Goal: Information Seeking & Learning: Find specific fact

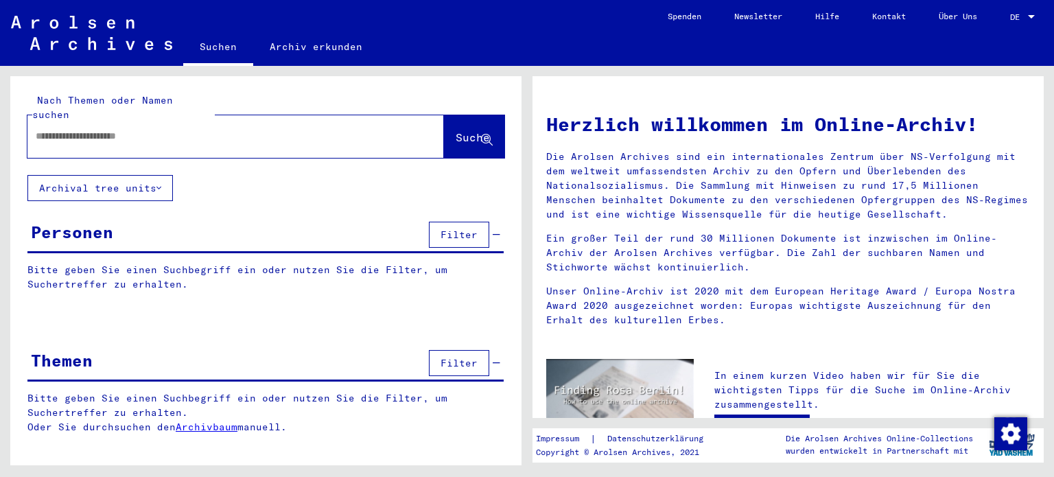
type input "****"
click at [233, 163] on div "Nach Themen oder Namen suchen **** close Suche Archival tree units Personen Fil…" at bounding box center [265, 265] width 511 height 379
click at [196, 231] on div "Personen Filter" at bounding box center [265, 235] width 476 height 35
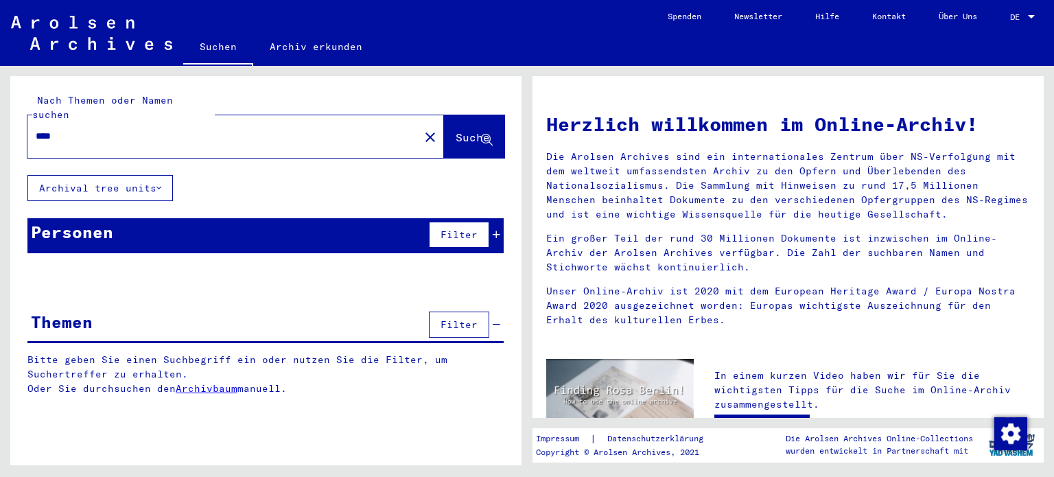
click at [193, 230] on div "Personen Filter" at bounding box center [265, 235] width 476 height 35
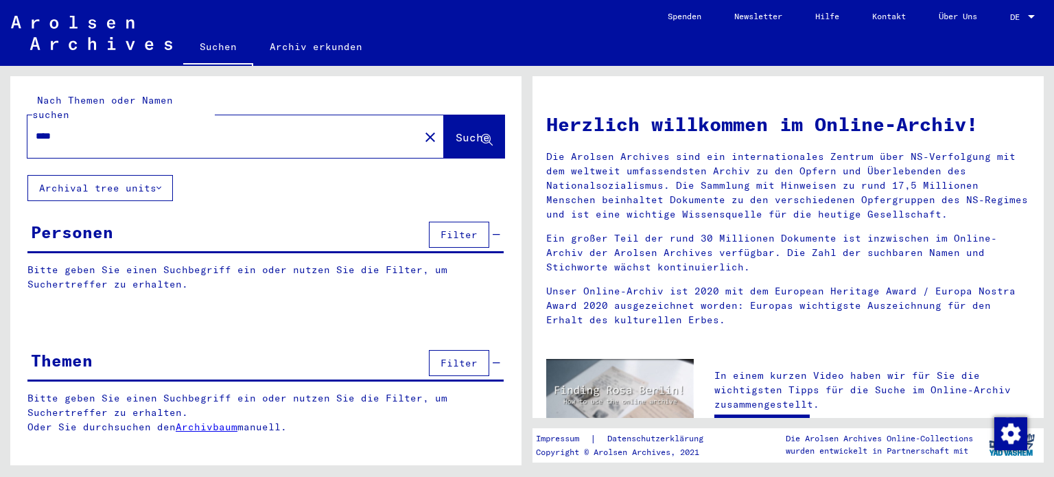
click at [167, 178] on button "Archival tree units" at bounding box center [99, 188] width 145 height 26
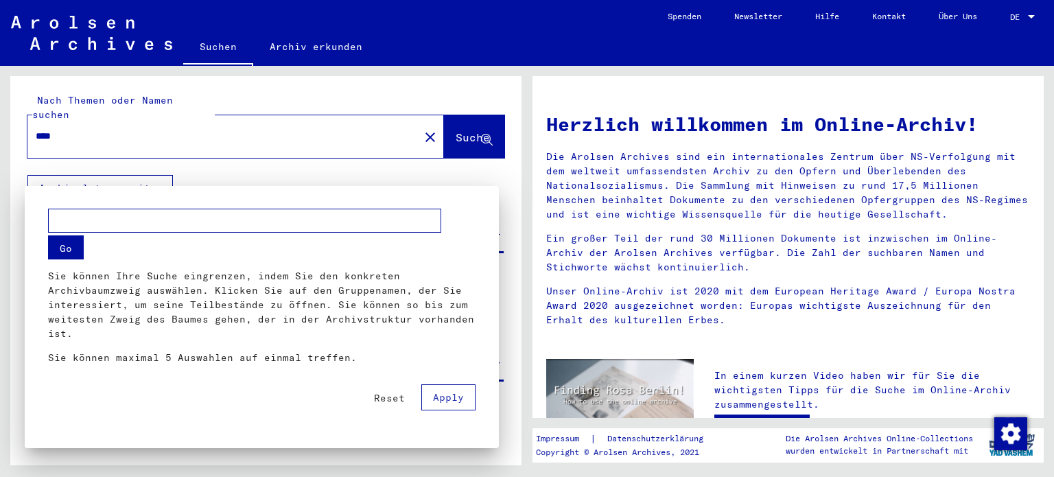
click at [158, 169] on div at bounding box center [527, 238] width 1054 height 477
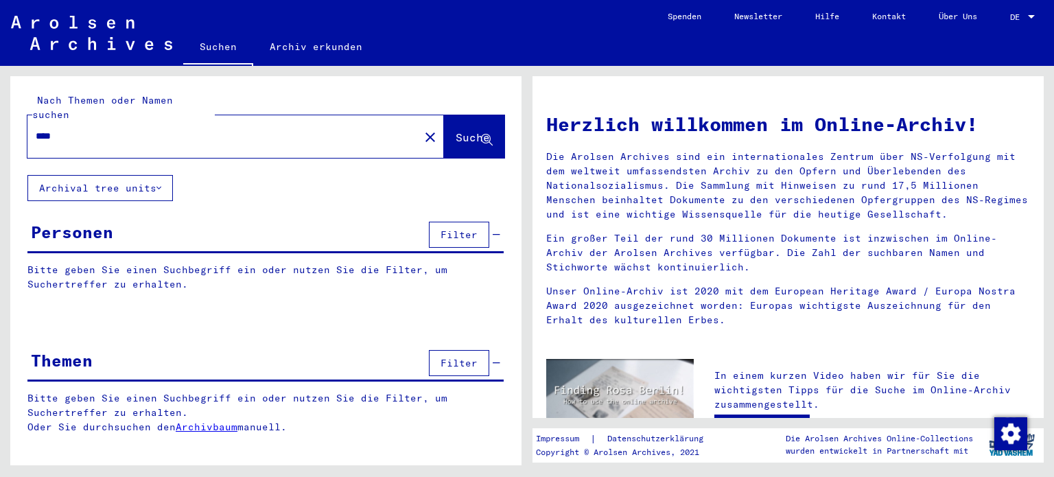
click at [239, 129] on input "****" at bounding box center [219, 136] width 367 height 14
click at [1007, 19] on link "DE DE" at bounding box center [1023, 16] width 60 height 33
click at [422, 129] on mat-icon "close" at bounding box center [430, 137] width 16 height 16
click at [340, 129] on div at bounding box center [214, 136] width 375 height 31
click at [316, 129] on input "text" at bounding box center [219, 136] width 367 height 14
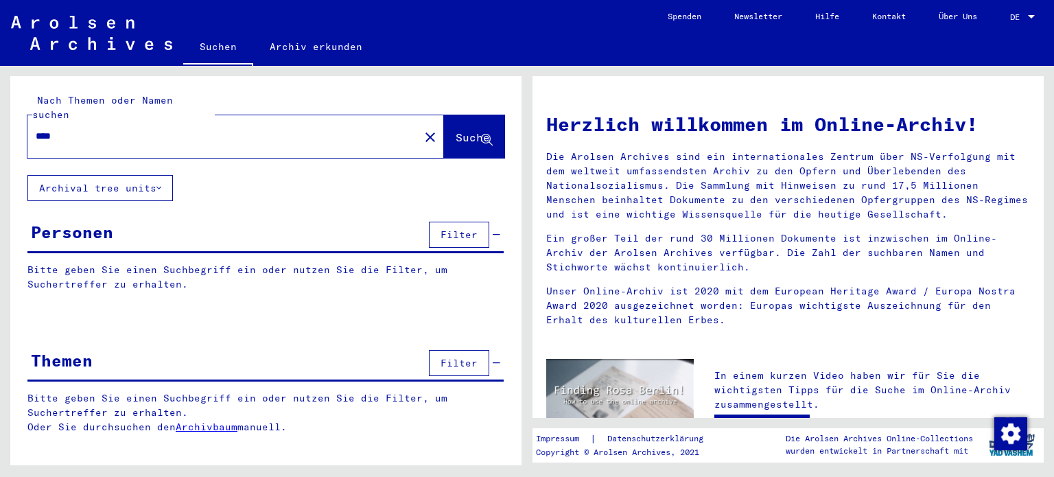
type input "****"
click at [444, 124] on button "Suche" at bounding box center [474, 136] width 60 height 43
click at [1021, 24] on div "DE DE" at bounding box center [1023, 13] width 27 height 23
click at [993, 27] on span "English" at bounding box center [997, 24] width 34 height 10
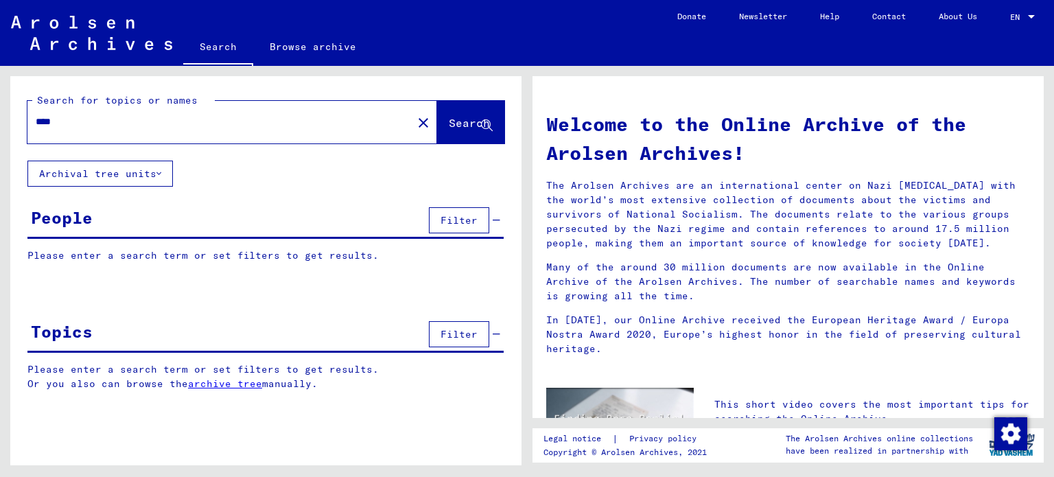
click at [318, 119] on input "****" at bounding box center [216, 122] width 360 height 14
click at [452, 121] on span "Search" at bounding box center [469, 123] width 41 height 14
click at [289, 178] on div "Search for topics or names **** close Search Archival tree units People Filter …" at bounding box center [265, 243] width 511 height 335
click at [302, 41] on link "Browse archive" at bounding box center [312, 46] width 119 height 33
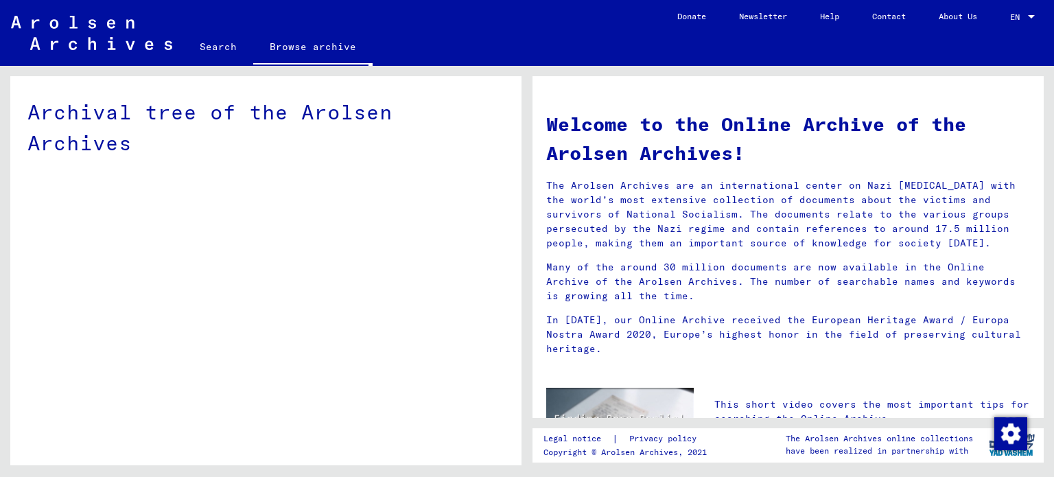
drag, startPoint x: 265, startPoint y: 142, endPoint x: 257, endPoint y: 142, distance: 7.5
click at [261, 142] on div "Archival tree of the Arolsen Archives" at bounding box center [265, 136] width 511 height 120
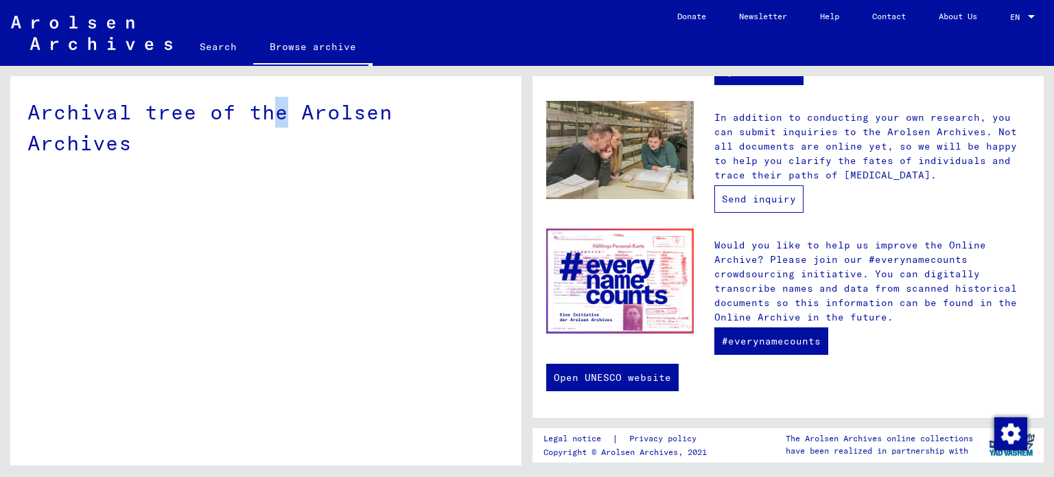
scroll to position [448, 0]
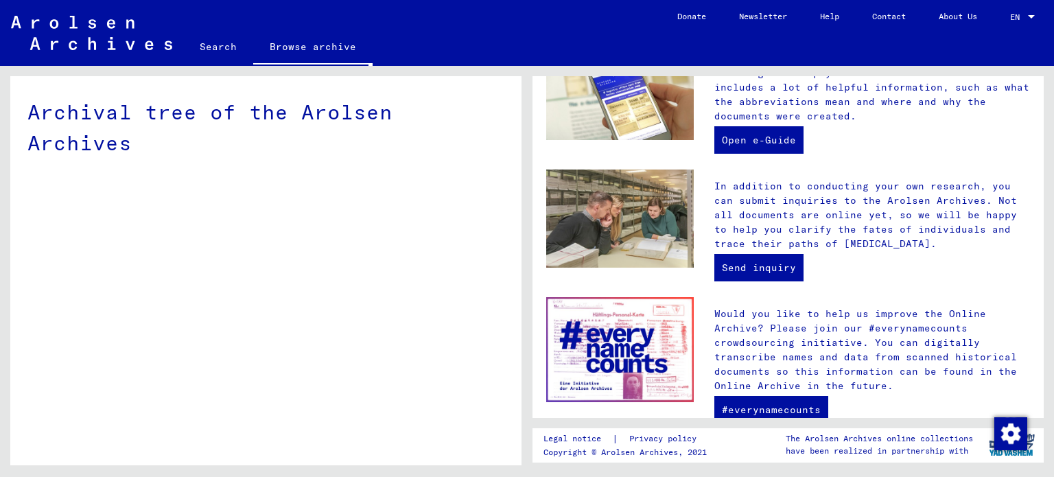
drag, startPoint x: 782, startPoint y: 194, endPoint x: 806, endPoint y: 202, distance: 25.2
click at [812, 205] on p "In addition to conducting your own research, you can submit inquiries to the Ar…" at bounding box center [872, 215] width 316 height 72
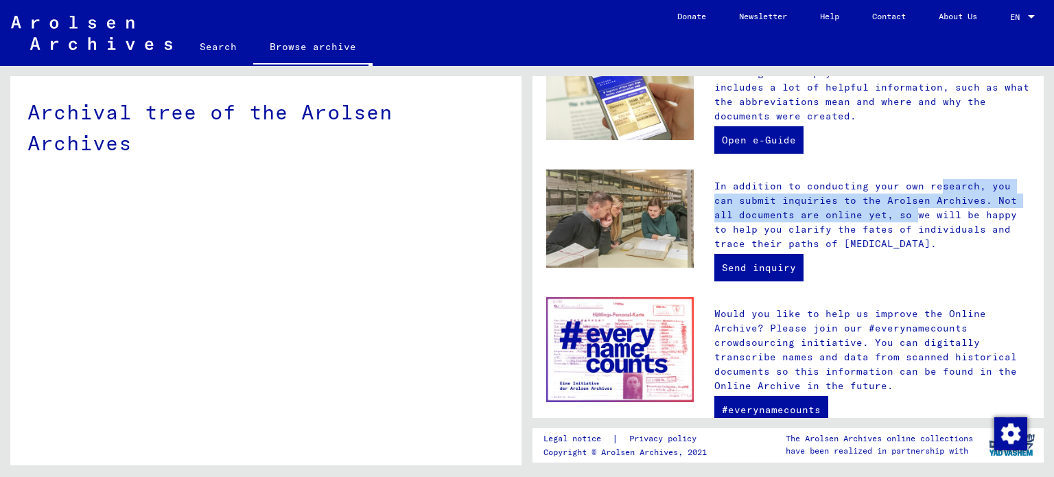
drag, startPoint x: 843, startPoint y: 179, endPoint x: 810, endPoint y: 205, distance: 41.5
click at [816, 209] on p "In addition to conducting your own research, you can submit inquiries to the Ar…" at bounding box center [872, 215] width 316 height 72
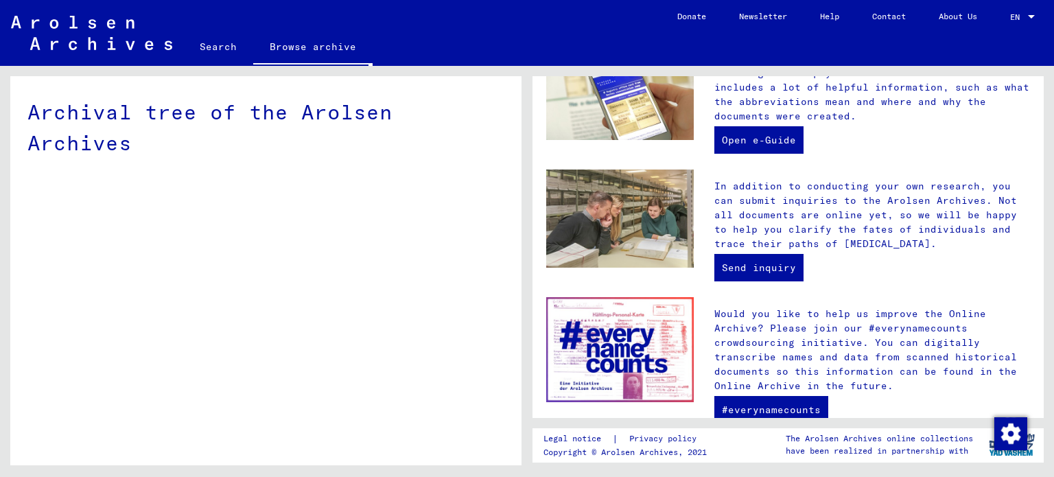
click at [805, 188] on p "In addition to conducting your own research, you can submit inquiries to the Ar…" at bounding box center [872, 215] width 316 height 72
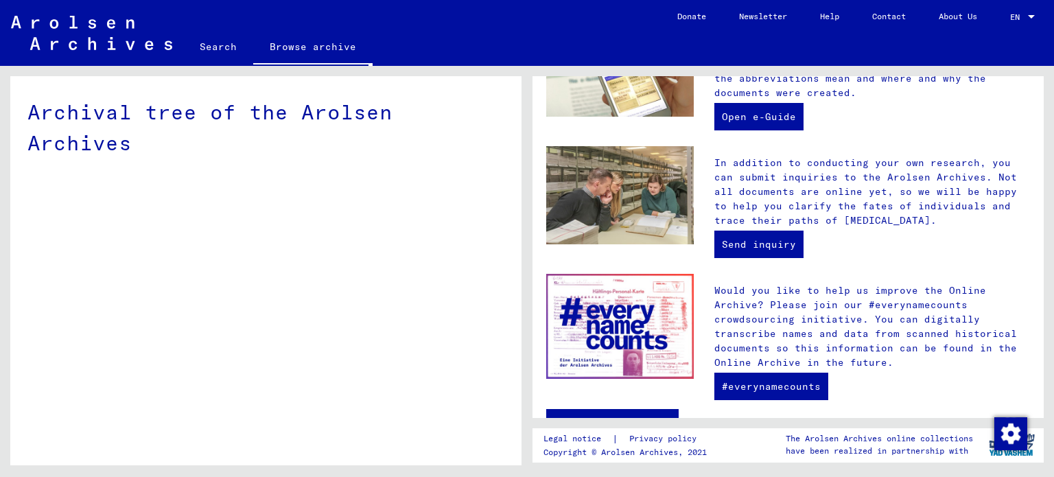
drag, startPoint x: 818, startPoint y: 173, endPoint x: 814, endPoint y: 219, distance: 46.2
drag, startPoint x: 806, startPoint y: 182, endPoint x: 789, endPoint y: 180, distance: 17.2
click at [805, 181] on p "In addition to conducting your own research, you can submit inquiries to the Ar…" at bounding box center [872, 191] width 316 height 72
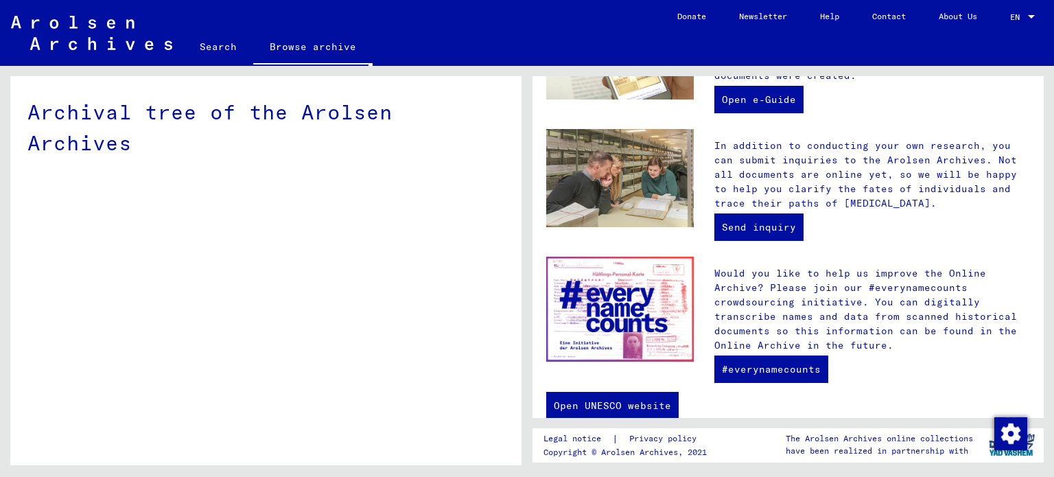
scroll to position [517, 0]
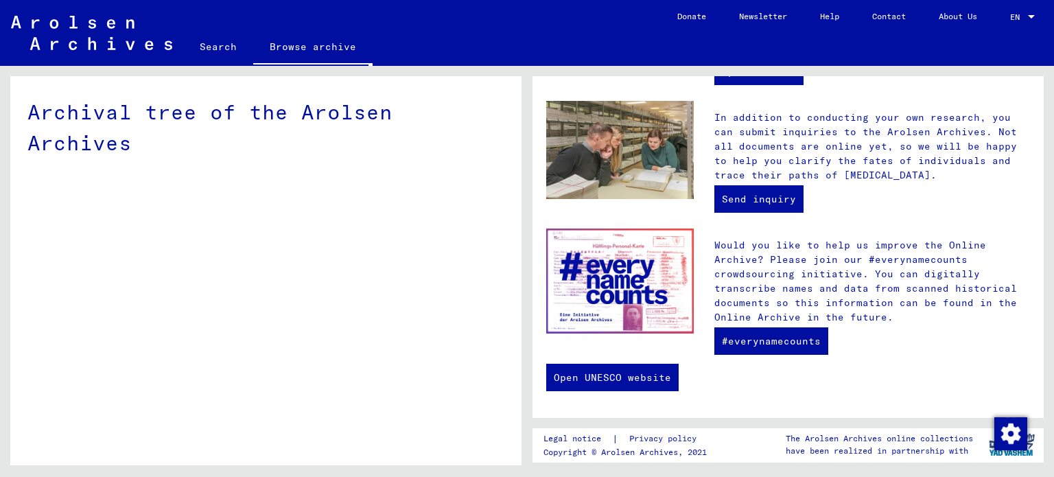
drag, startPoint x: 799, startPoint y: 156, endPoint x: 467, endPoint y: 250, distance: 345.1
drag, startPoint x: 322, startPoint y: 298, endPoint x: 484, endPoint y: 184, distance: 198.4
drag, startPoint x: 497, startPoint y: 271, endPoint x: 543, endPoint y: 10, distance: 264.9
drag, startPoint x: 460, startPoint y: 124, endPoint x: 469, endPoint y: 39, distance: 85.5
drag, startPoint x: 453, startPoint y: 72, endPoint x: 395, endPoint y: 178, distance: 120.4
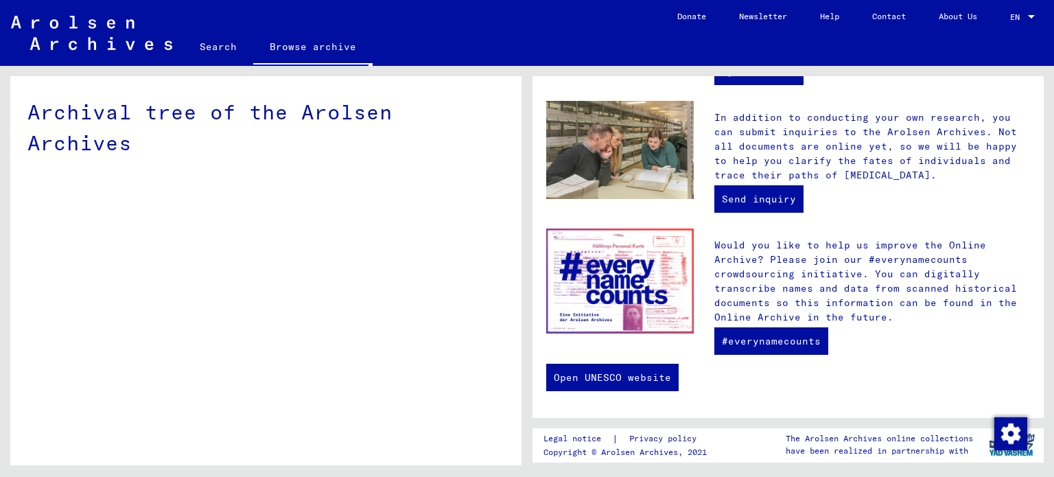
drag, startPoint x: 366, startPoint y: 270, endPoint x: 386, endPoint y: 42, distance: 229.4
drag, startPoint x: 412, startPoint y: 49, endPoint x: 425, endPoint y: -10, distance: 59.8
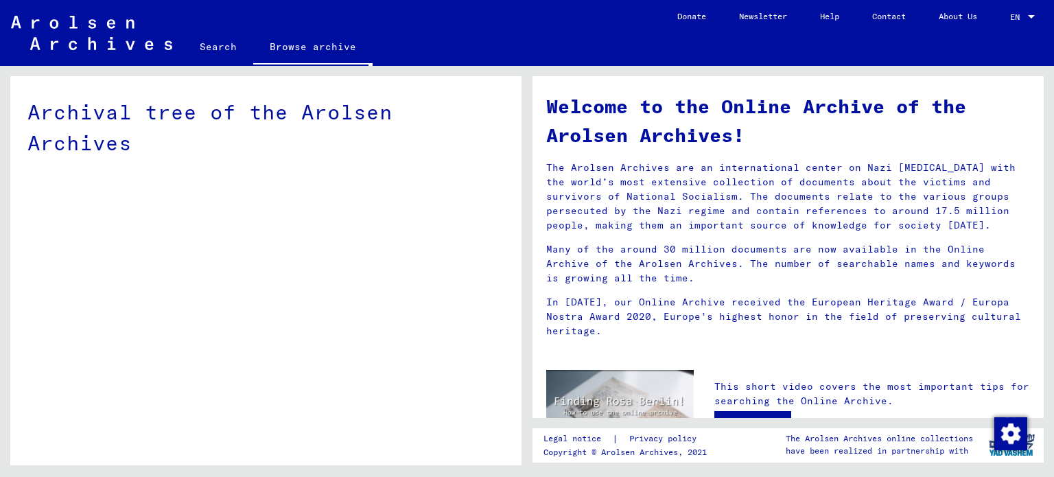
scroll to position [0, 0]
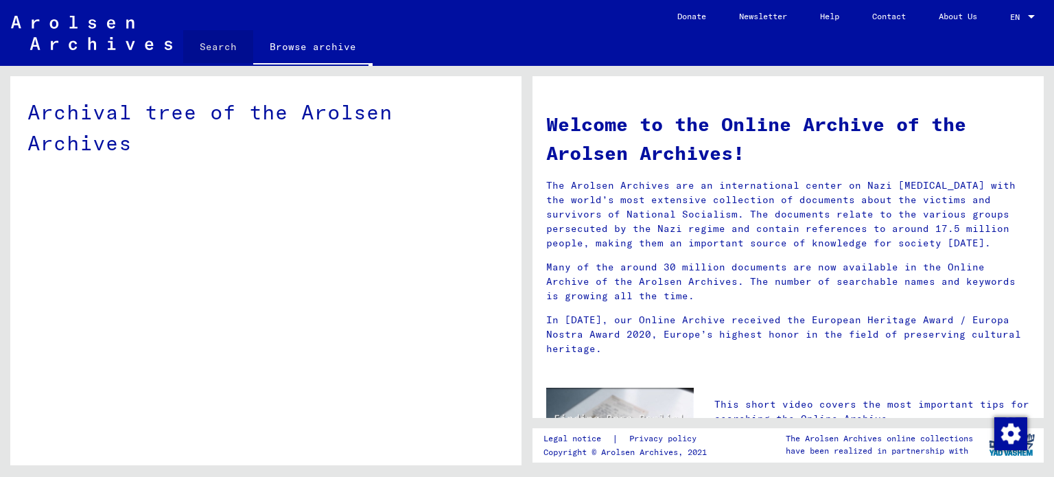
click at [235, 51] on link "Search" at bounding box center [218, 46] width 70 height 33
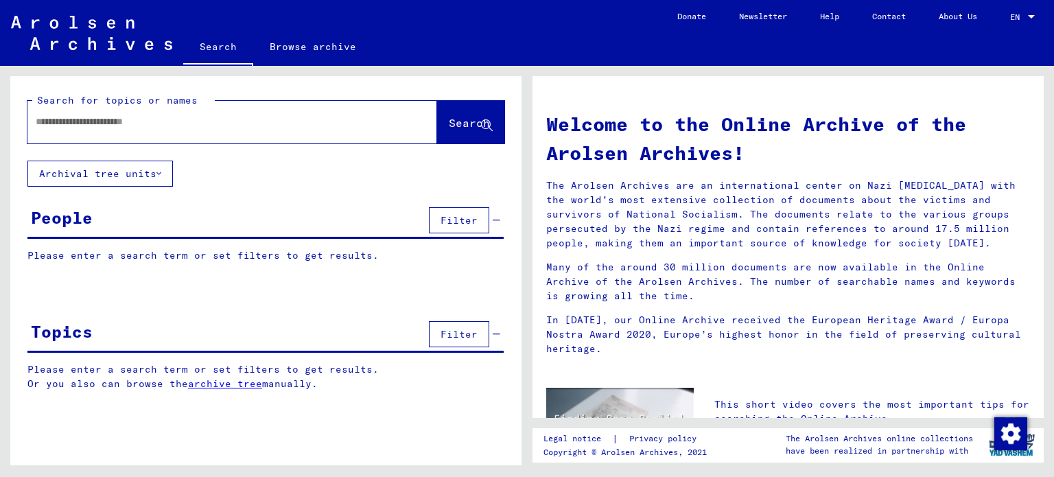
click at [309, 117] on input "text" at bounding box center [216, 122] width 360 height 14
type input "****"
click at [454, 128] on span "Search" at bounding box center [469, 123] width 41 height 14
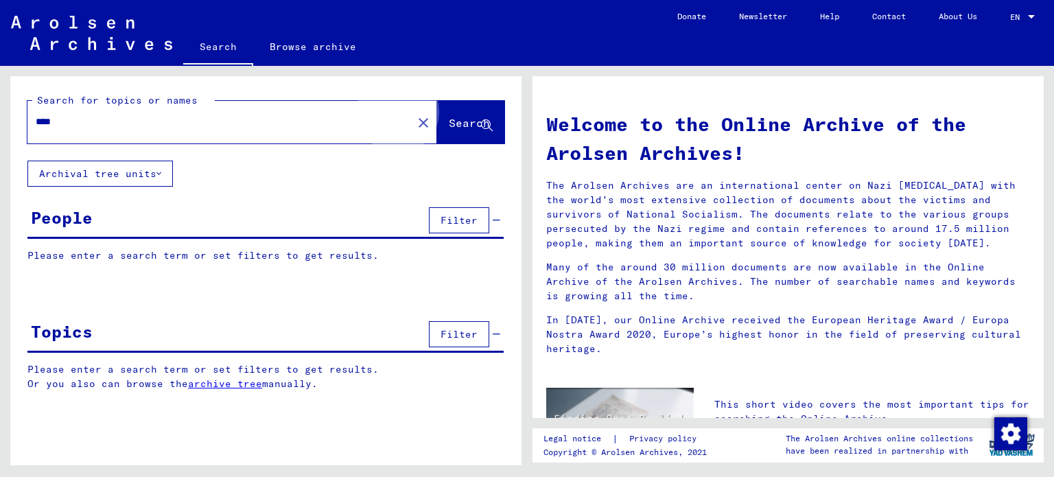
click at [454, 128] on span "Search" at bounding box center [469, 123] width 41 height 14
